Goal: Task Accomplishment & Management: Use online tool/utility

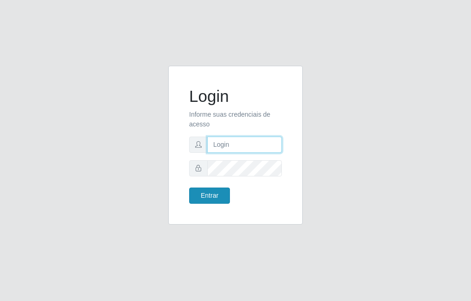
type input "raiane@B7"
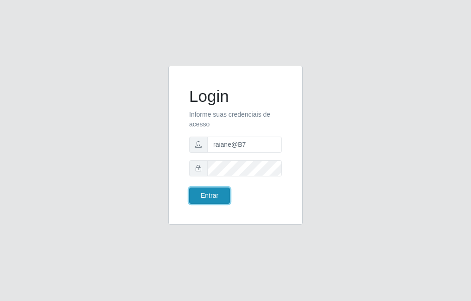
click at [213, 201] on button "Entrar" at bounding box center [209, 196] width 41 height 16
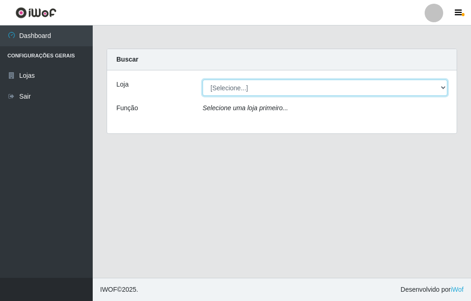
click at [259, 91] on select "[Selecione...] Bemais Supermercados - B7 Oitizeiro" at bounding box center [325, 88] width 245 height 16
select select "411"
click at [203, 80] on select "[Selecione...] Bemais Supermercados - B7 Oitizeiro" at bounding box center [325, 88] width 245 height 16
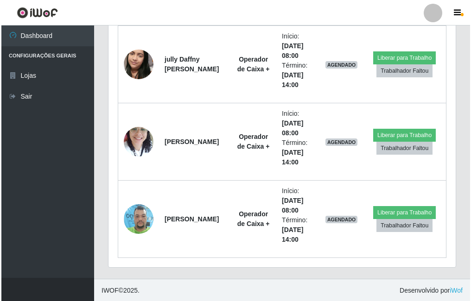
scroll to position [382, 0]
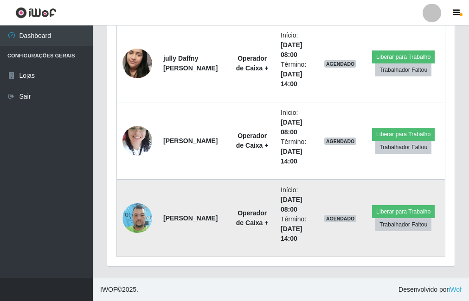
click at [135, 219] on img at bounding box center [137, 217] width 30 height 39
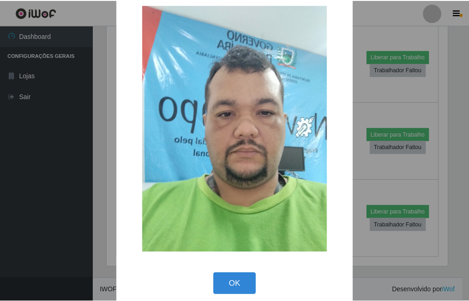
scroll to position [27, 0]
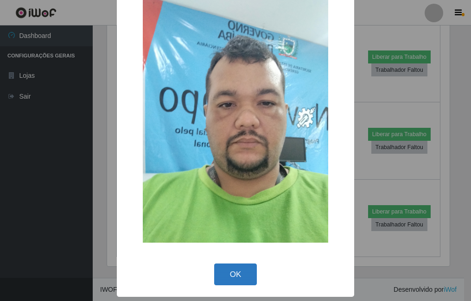
click at [227, 272] on button "OK" at bounding box center [235, 275] width 43 height 22
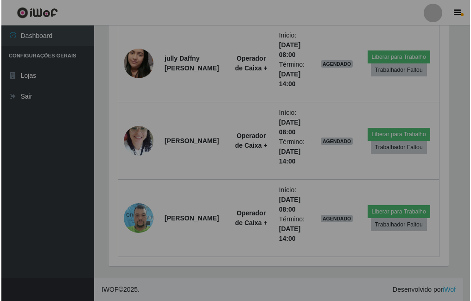
scroll to position [192, 347]
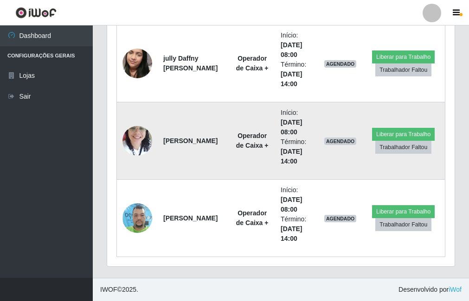
click at [141, 141] on img at bounding box center [137, 140] width 30 height 39
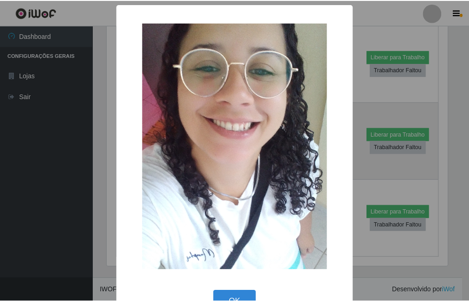
scroll to position [27, 0]
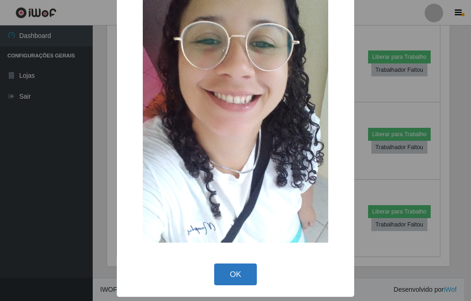
click at [226, 278] on button "OK" at bounding box center [235, 275] width 43 height 22
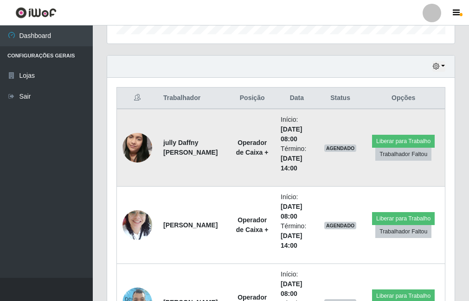
scroll to position [289, 0]
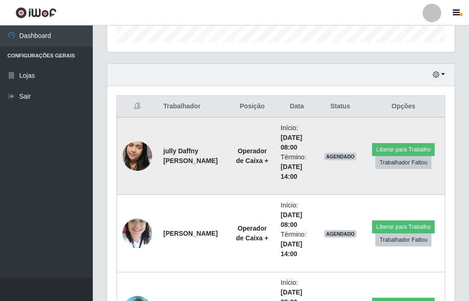
click at [139, 151] on img at bounding box center [137, 156] width 30 height 53
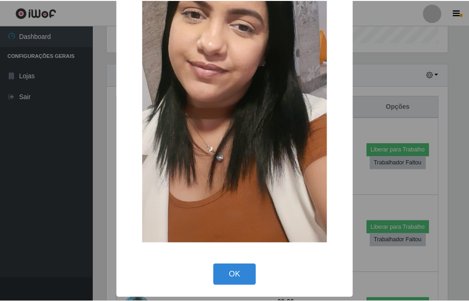
scroll to position [109, 0]
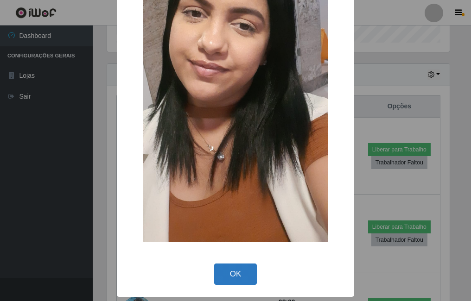
click at [235, 268] on button "OK" at bounding box center [235, 275] width 43 height 22
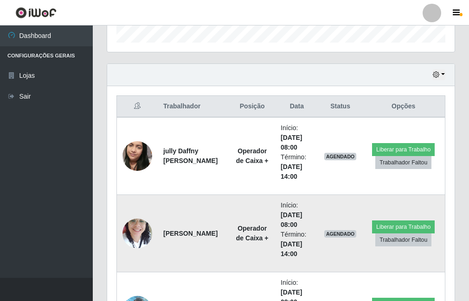
scroll to position [382, 0]
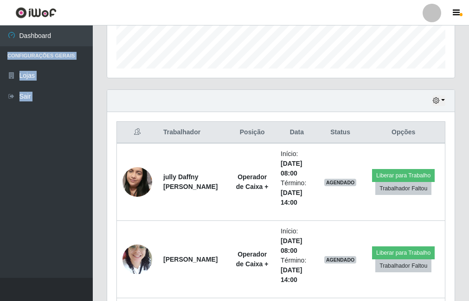
scroll to position [243, 0]
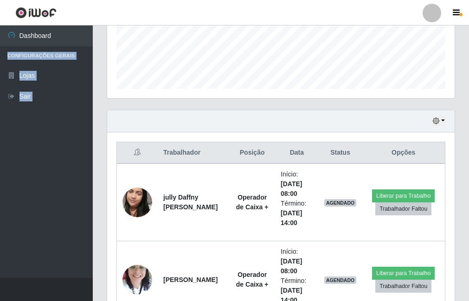
click at [48, 162] on ul "Dashboard Configurações Gerais Lojas Sair" at bounding box center [46, 152] width 93 height 253
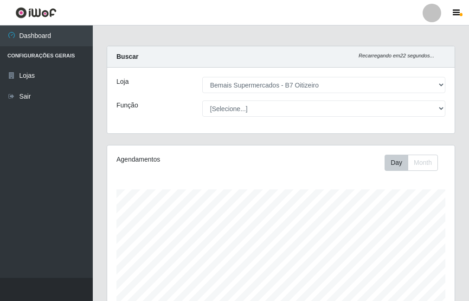
scroll to position [0, 0]
